Goal: Task Accomplishment & Management: Complete application form

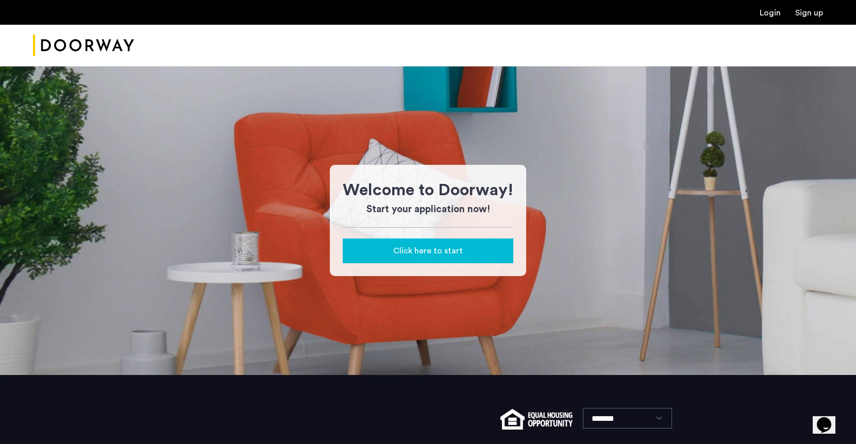
click at [448, 254] on span "Click here to start" at bounding box center [428, 251] width 70 height 12
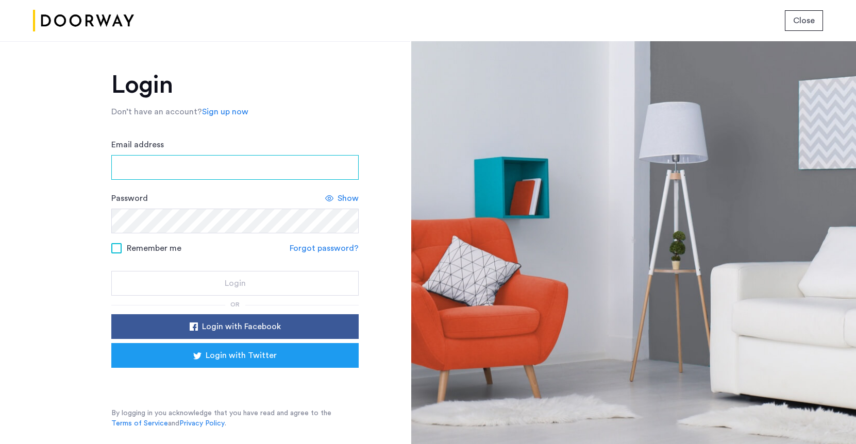
click at [314, 170] on input "Email address" at bounding box center [234, 167] width 247 height 25
type input "**********"
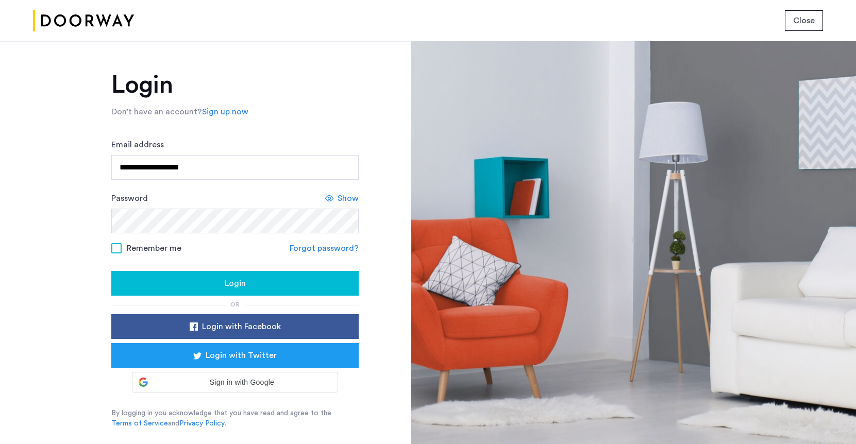
click at [224, 273] on button "Login" at bounding box center [234, 283] width 247 height 25
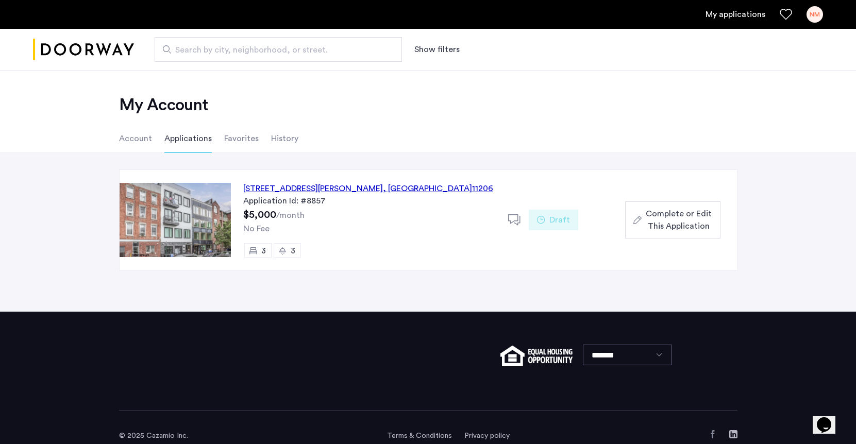
click at [186, 136] on li "Applications" at bounding box center [187, 138] width 47 height 29
click at [664, 221] on span "Complete or Edit This Application" at bounding box center [679, 220] width 66 height 25
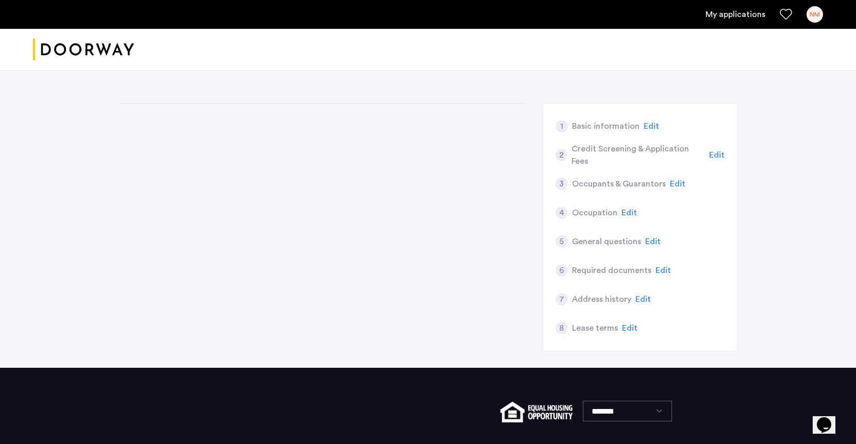
click at [111, 44] on img "Cazamio logo" at bounding box center [83, 49] width 101 height 39
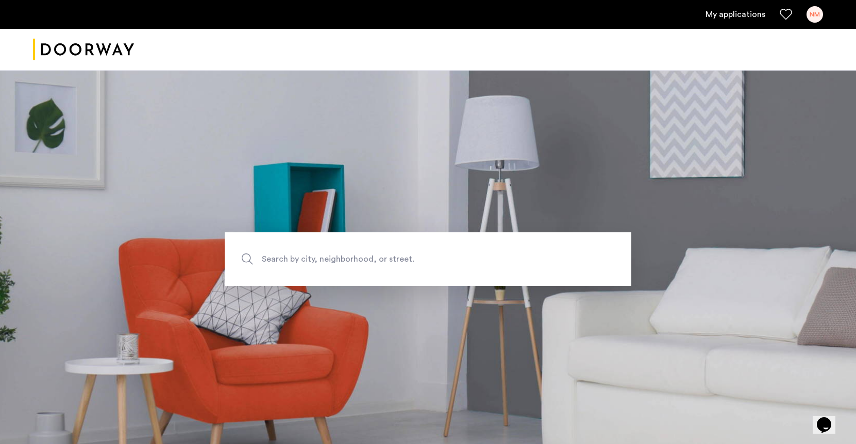
click at [753, 18] on link "My applications" at bounding box center [736, 14] width 60 height 12
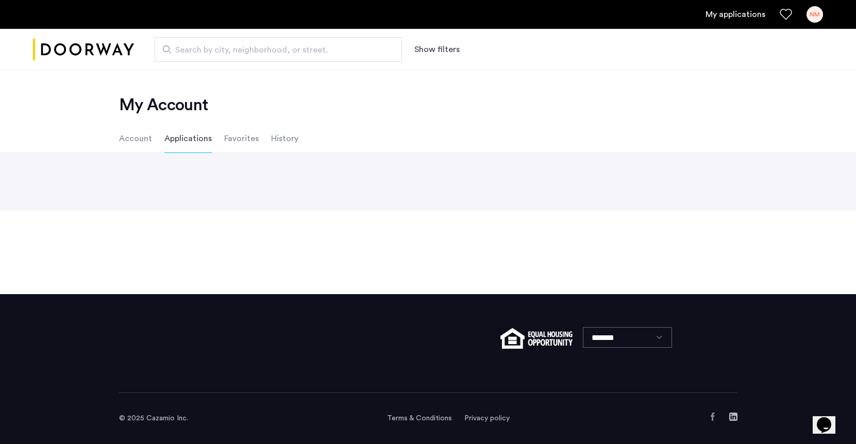
click at [131, 143] on li "Account" at bounding box center [135, 138] width 33 height 29
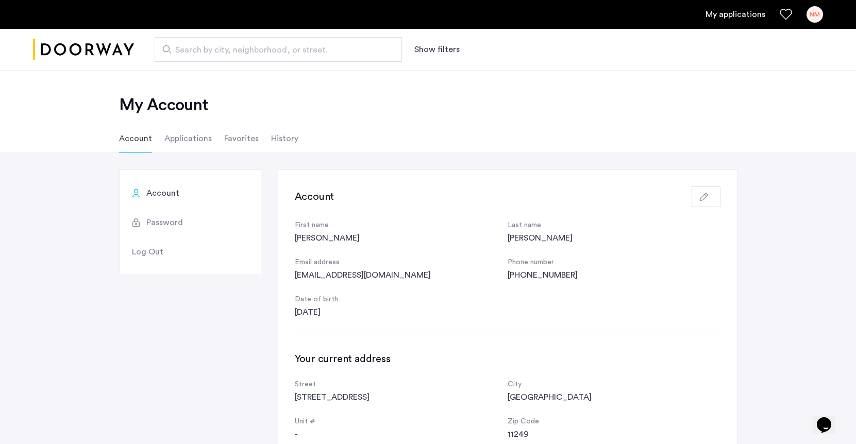
click at [179, 143] on li "Applications" at bounding box center [187, 138] width 47 height 29
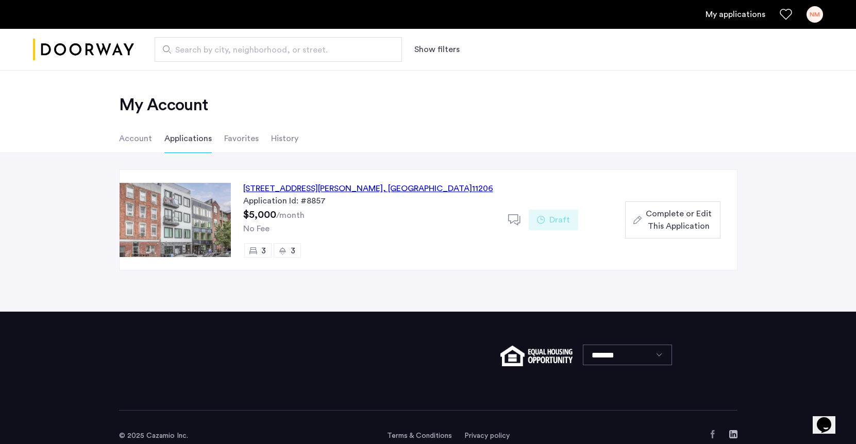
drag, startPoint x: 542, startPoint y: 222, endPoint x: 516, endPoint y: 190, distance: 40.6
click at [516, 190] on div "[STREET_ADDRESS][PERSON_NAME] Application Id: #8857 $5,000 /month No Fee 3 3 Dr…" at bounding box center [484, 220] width 506 height 100
click at [399, 181] on div "[STREET_ADDRESS][PERSON_NAME] Application Id: #8857 $5,000 /month No Fee 3 3" at bounding box center [369, 220] width 277 height 100
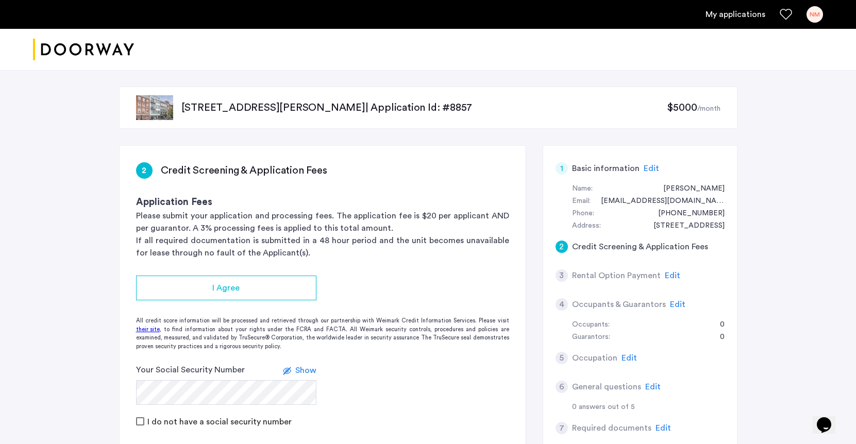
click at [149, 108] on img at bounding box center [154, 107] width 37 height 25
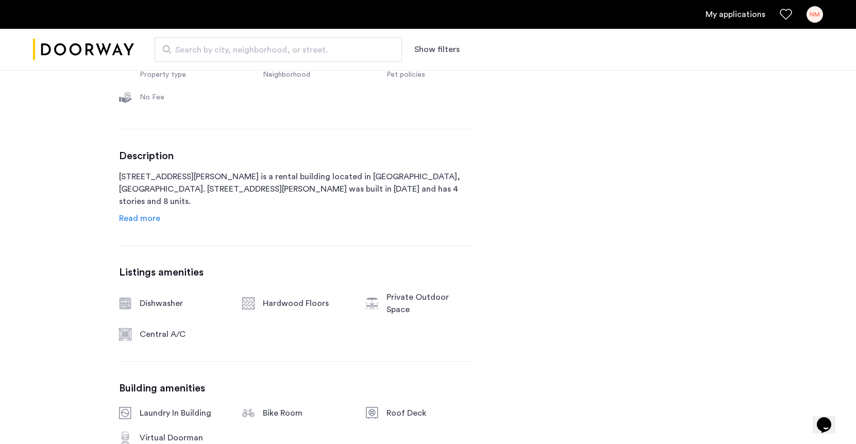
scroll to position [187, 0]
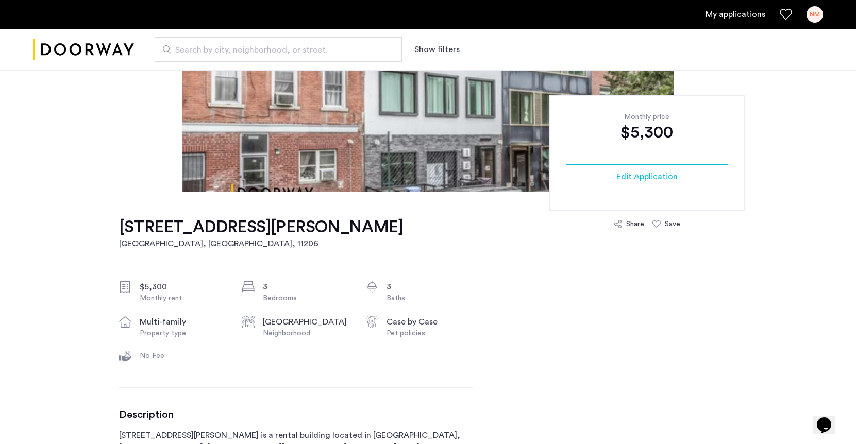
click at [811, 24] on div "My applications NM" at bounding box center [428, 14] width 856 height 29
click at [812, 21] on div "NM" at bounding box center [815, 14] width 16 height 16
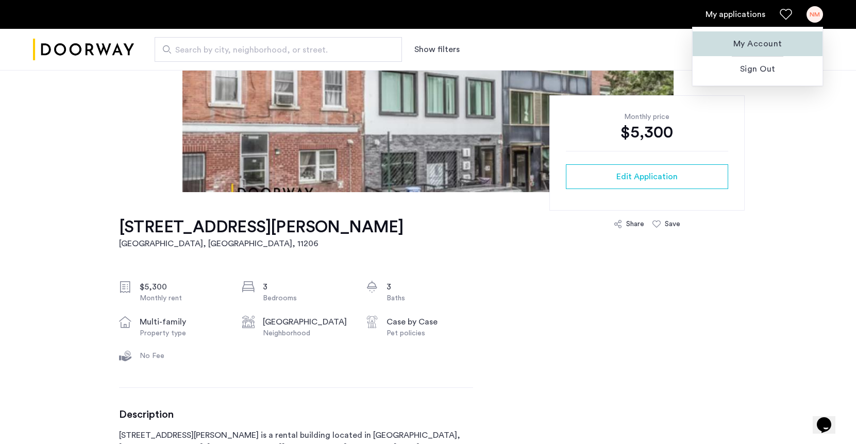
click at [763, 42] on span "My Account" at bounding box center [757, 44] width 113 height 12
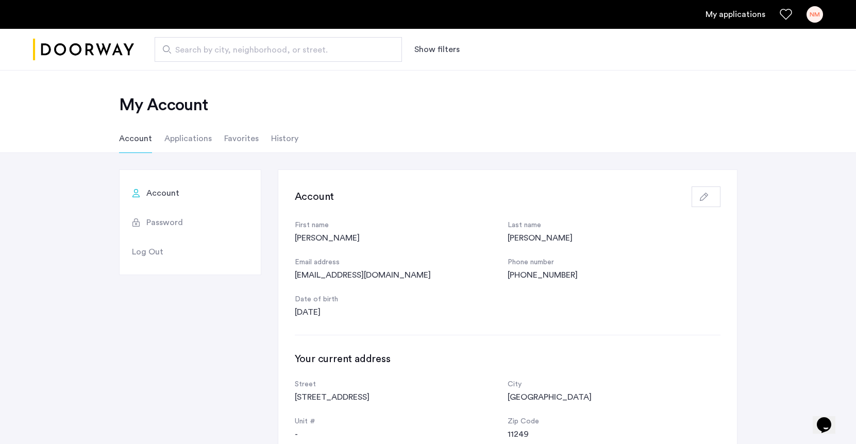
click at [192, 139] on li "Applications" at bounding box center [187, 138] width 47 height 29
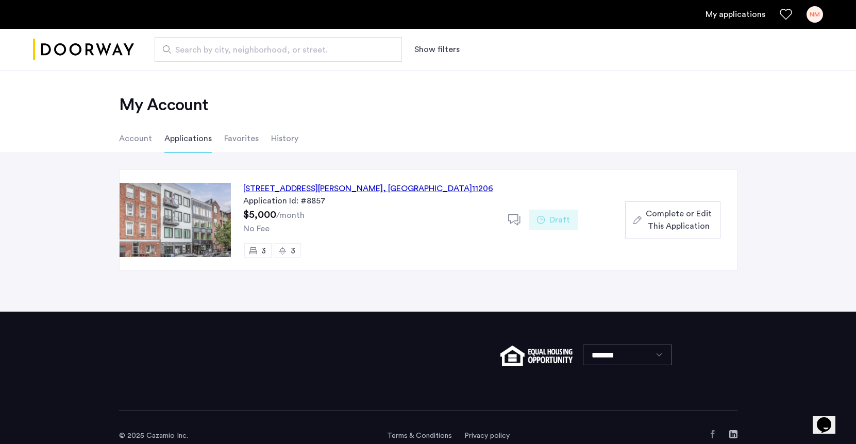
click at [660, 234] on button "Complete or Edit This Application" at bounding box center [672, 219] width 95 height 37
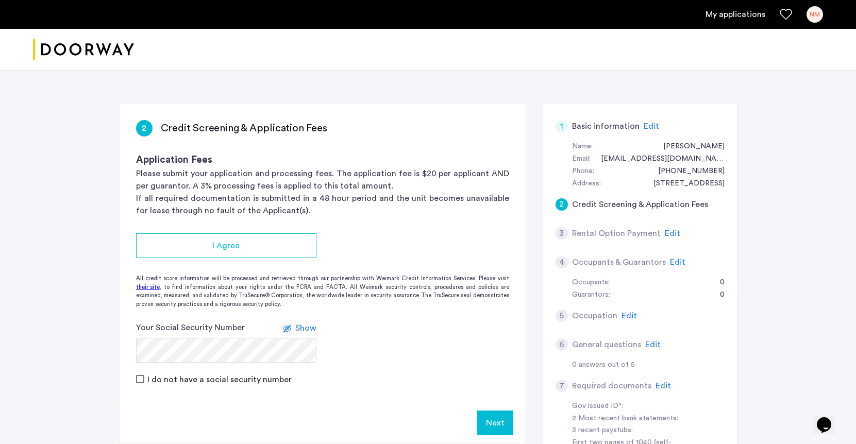
click at [646, 125] on span "Edit" at bounding box center [651, 126] width 15 height 8
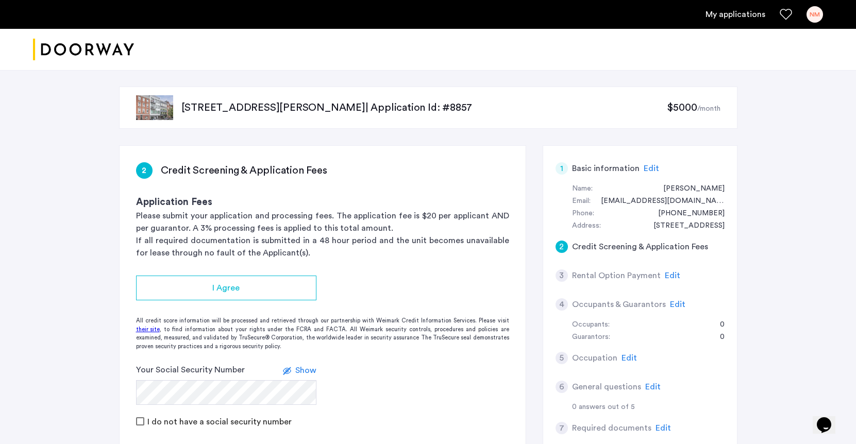
click at [66, 57] on img "Cazamio logo" at bounding box center [83, 49] width 101 height 39
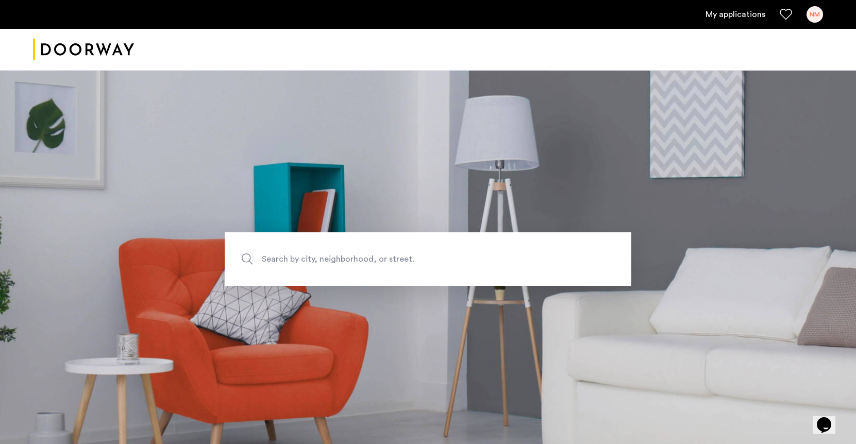
click at [749, 14] on link "My applications" at bounding box center [736, 14] width 60 height 12
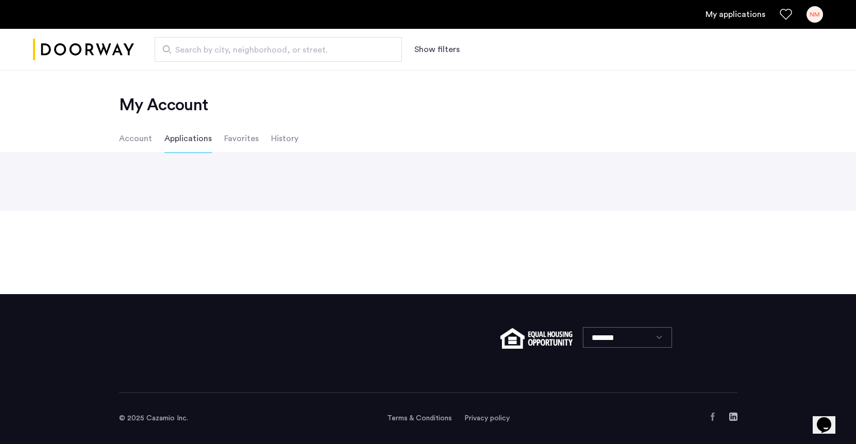
click at [140, 135] on li "Account" at bounding box center [135, 138] width 33 height 29
